Goal: Navigation & Orientation: Find specific page/section

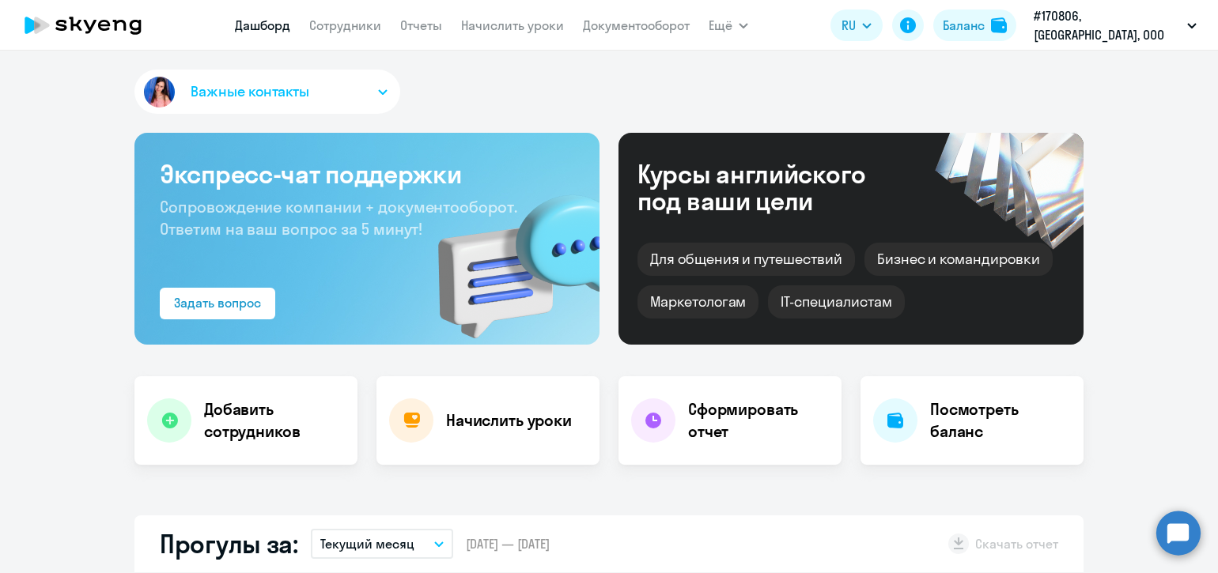
select select "30"
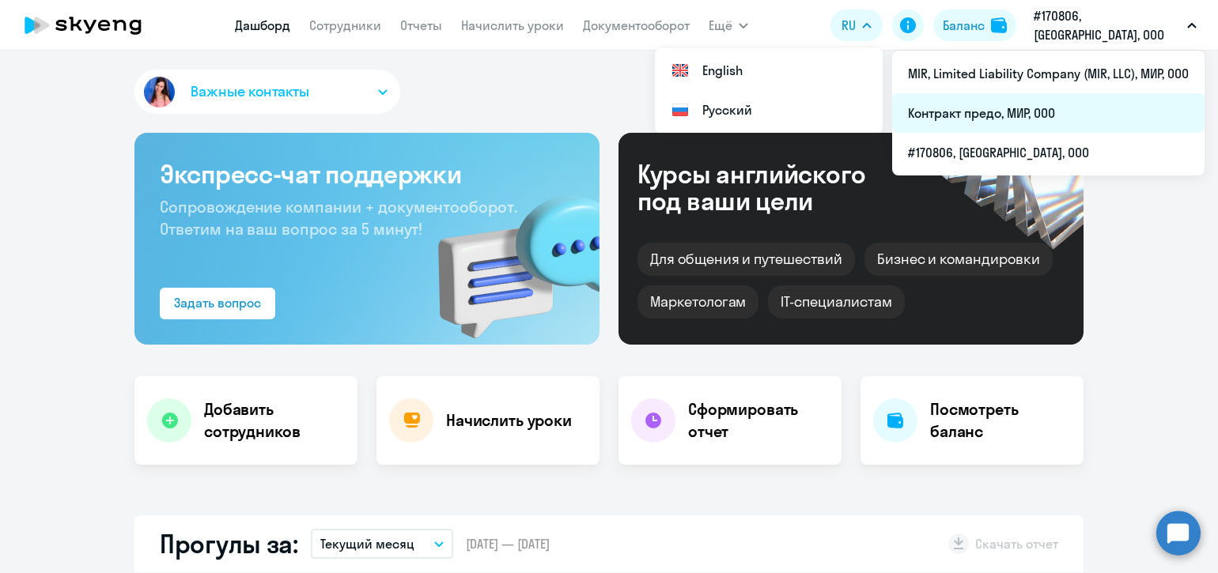
click at [1056, 107] on li "Контракт предо, МИР, ООО" at bounding box center [1048, 113] width 312 height 40
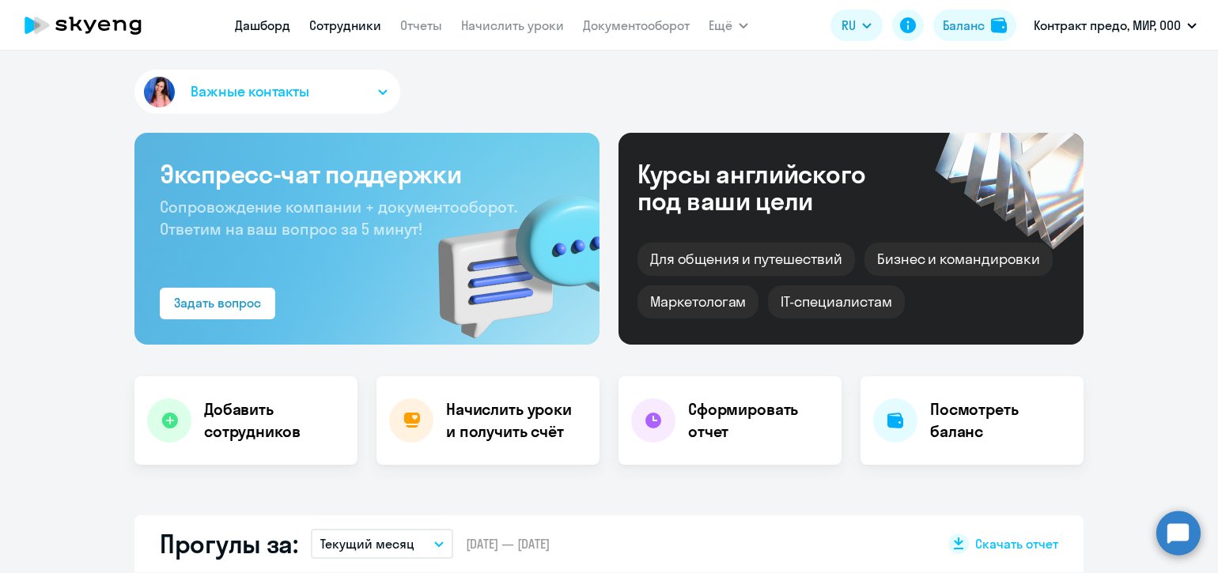
click at [349, 28] on link "Сотрудники" at bounding box center [345, 25] width 72 height 16
select select "30"
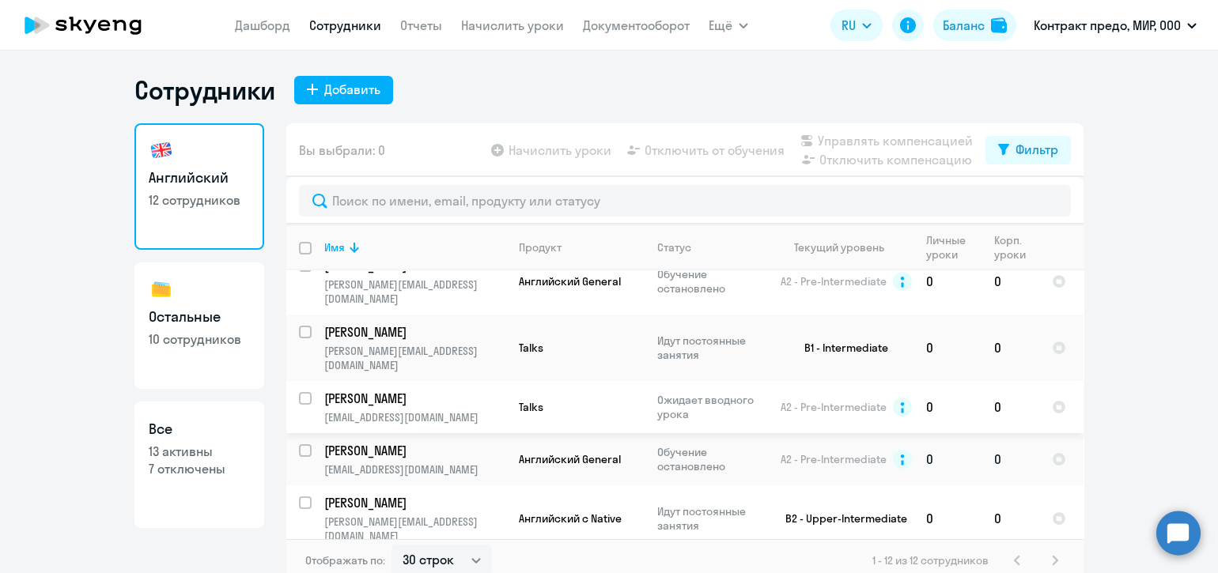
scroll to position [297, 0]
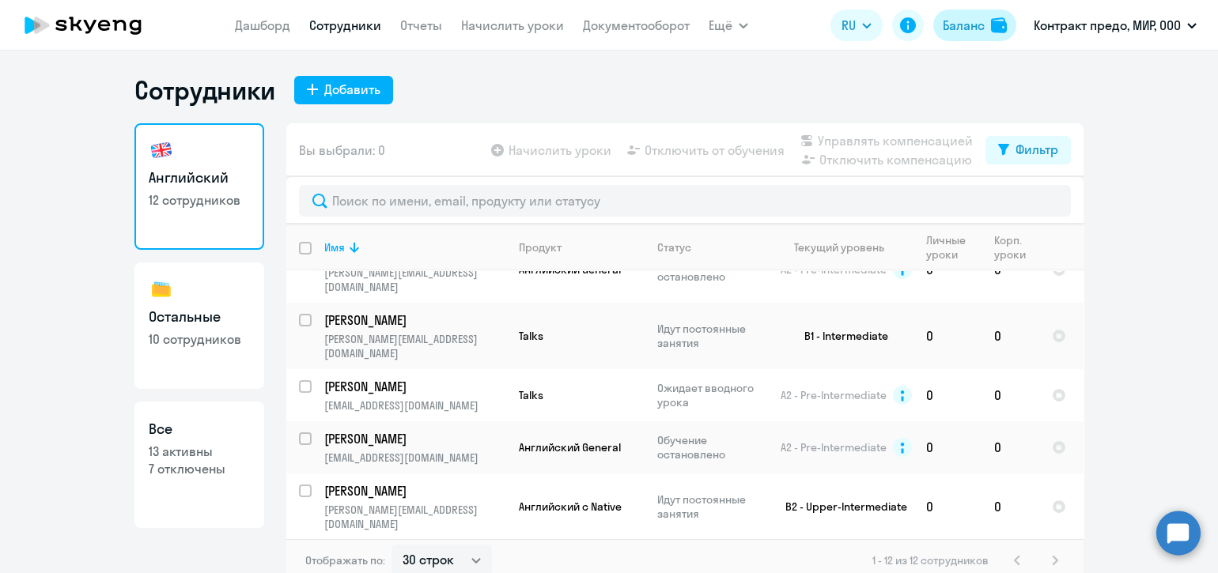
click at [961, 20] on div "Баланс" at bounding box center [964, 25] width 42 height 19
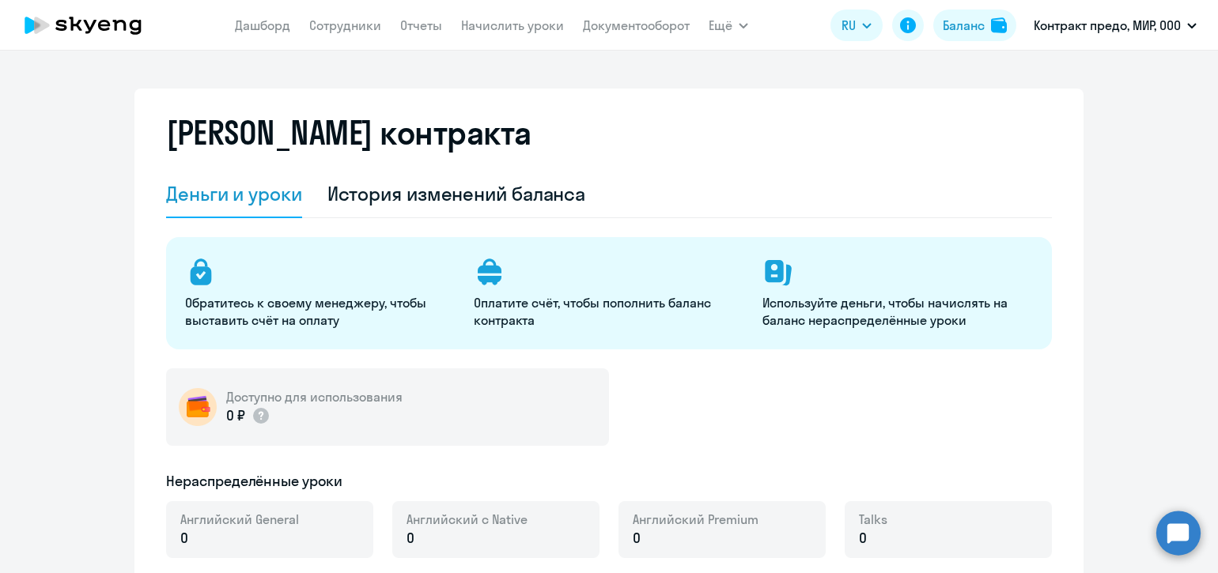
select select "english_adult_not_native_speaker"
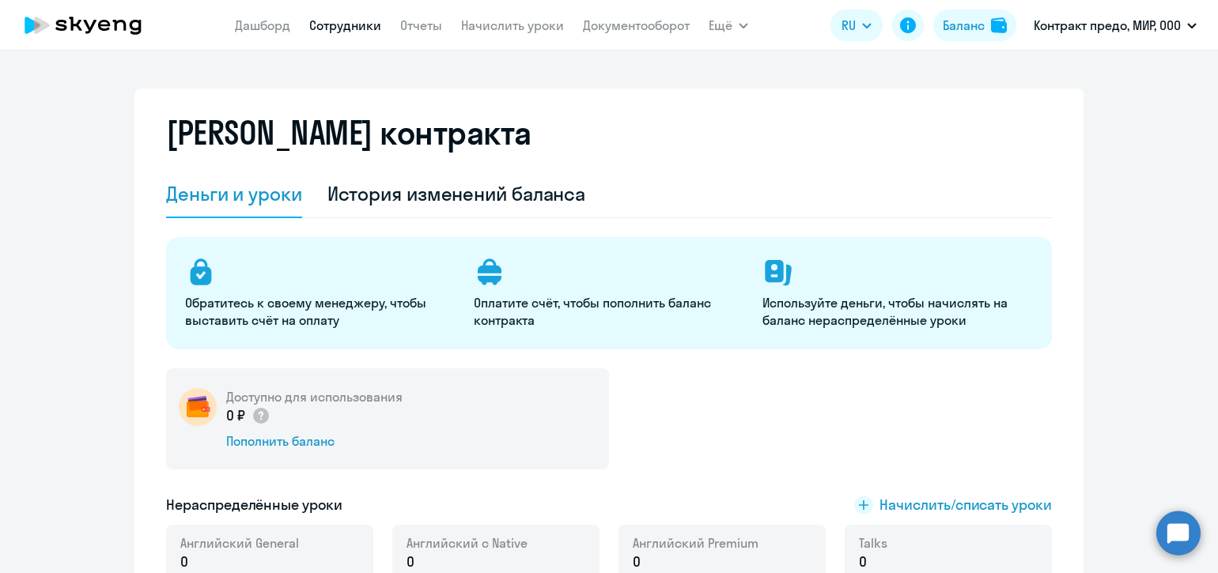
click at [367, 30] on link "Сотрудники" at bounding box center [345, 25] width 72 height 16
select select "30"
